Goal: Information Seeking & Learning: Learn about a topic

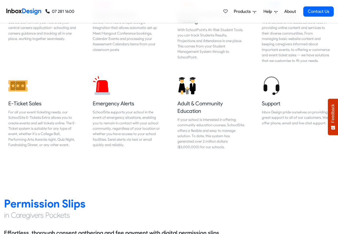
scroll to position [578, 0]
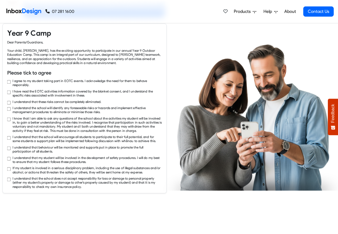
checkbox input "true"
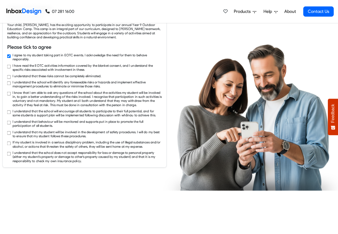
checkbox input "true"
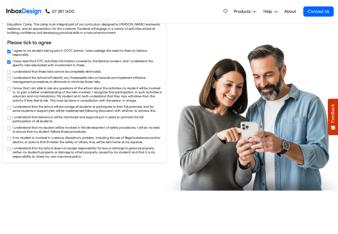
checkbox input "true"
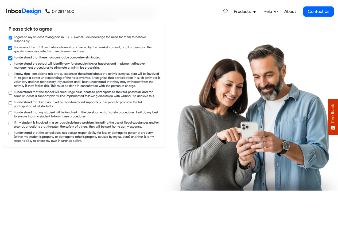
checkbox input "true"
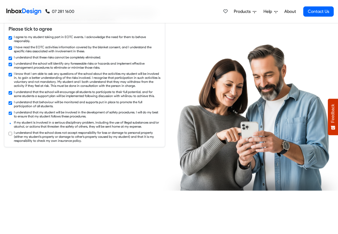
checkbox input "true"
click at [289, 12] on link "About" at bounding box center [290, 11] width 15 height 11
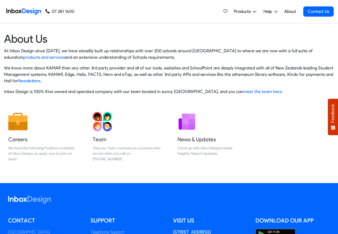
click at [23, 4] on div "07 281 1600 07 281 1600" at bounding box center [39, 11] width 70 height 23
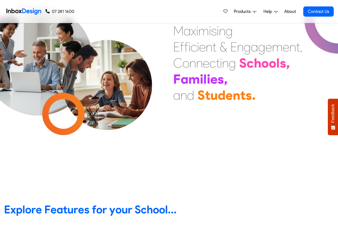
scroll to position [193, 0]
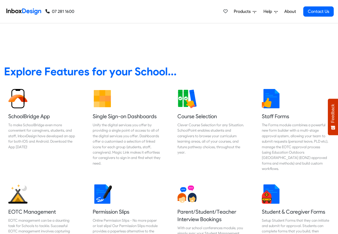
click at [240, 12] on span "Products" at bounding box center [243, 11] width 19 height 6
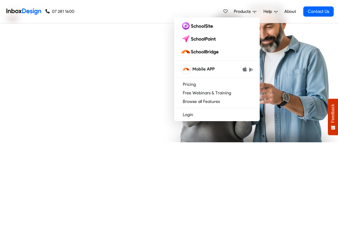
checkbox input "true"
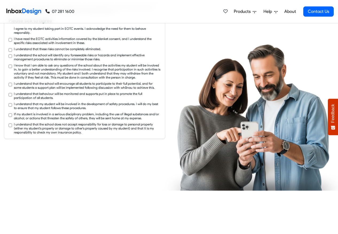
checkbox input "true"
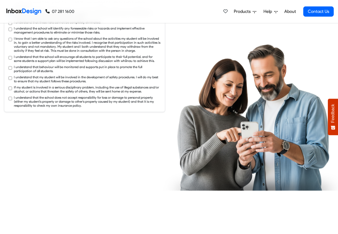
checkbox input "true"
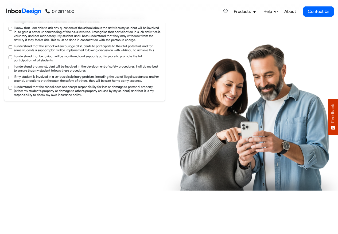
checkbox input "true"
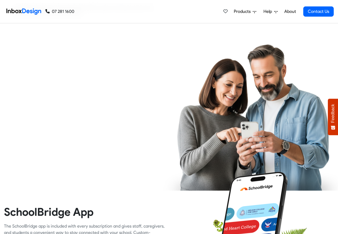
checkbox input "true"
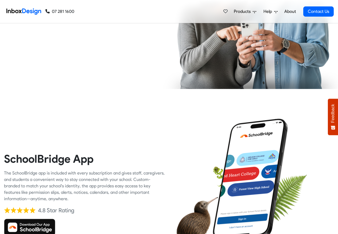
checkbox input "true"
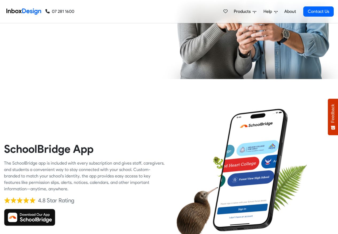
checkbox input "true"
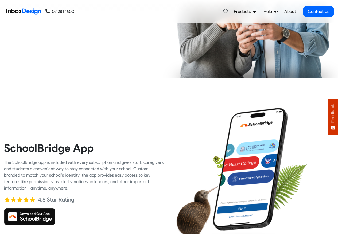
checkbox input "true"
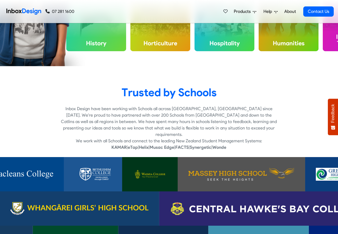
scroll to position [3193, 0]
